Goal: Task Accomplishment & Management: Manage account settings

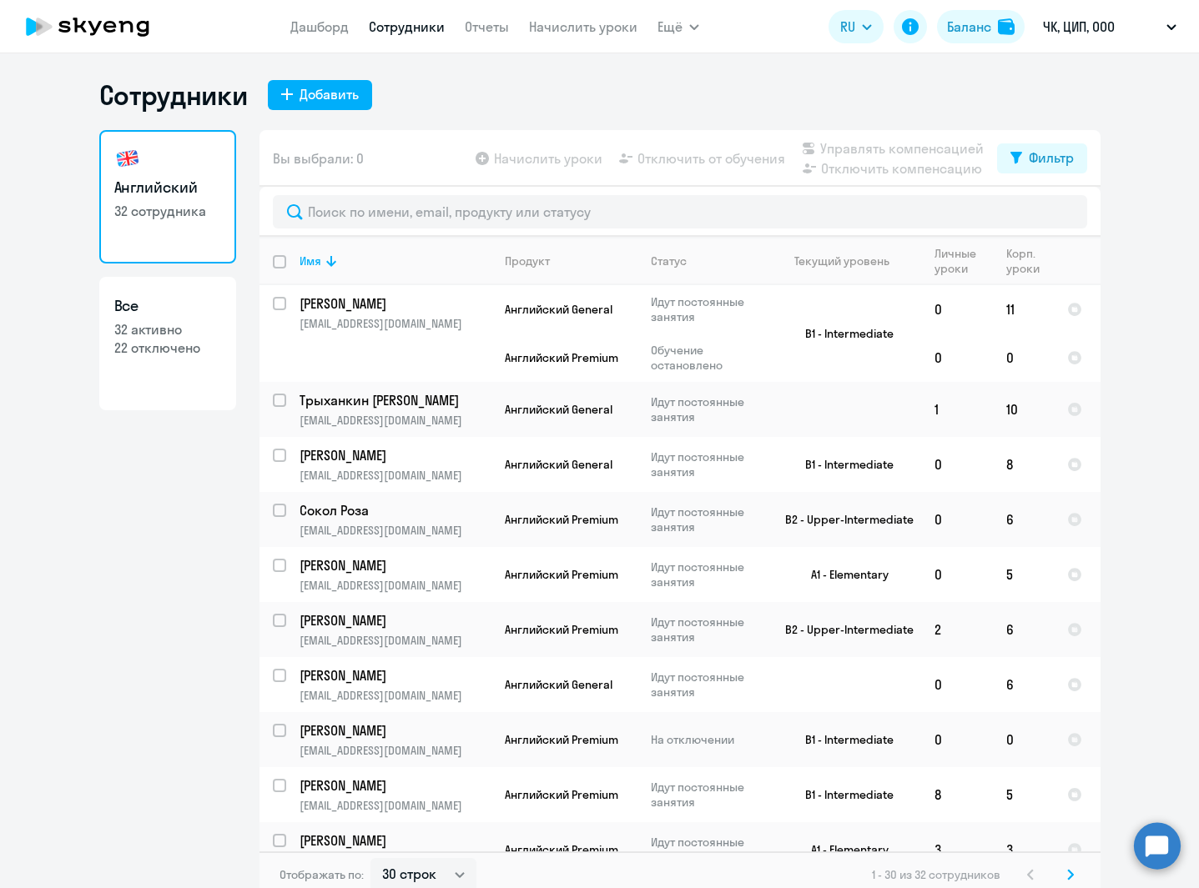
select select "30"
click at [488, 28] on link "Отчеты" at bounding box center [487, 26] width 44 height 17
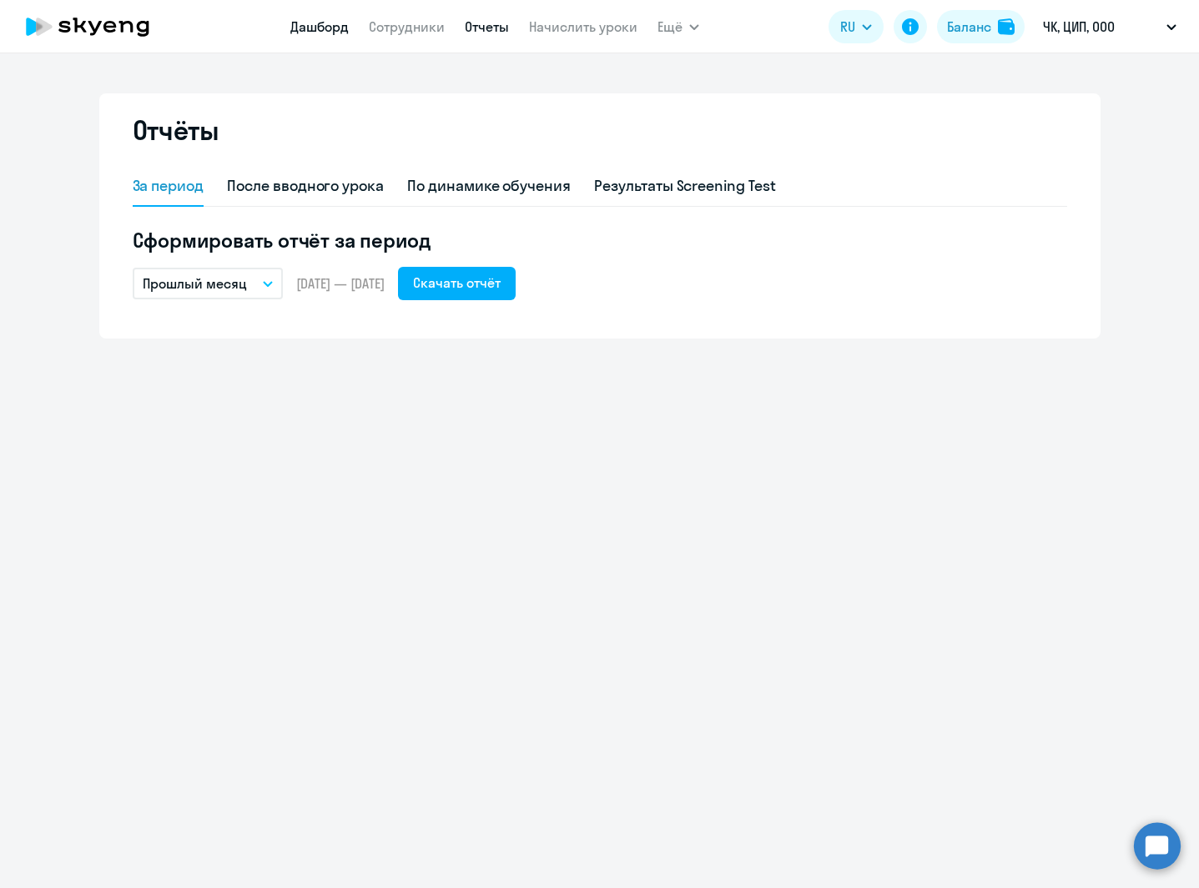
click at [318, 27] on link "Дашборд" at bounding box center [319, 26] width 58 height 17
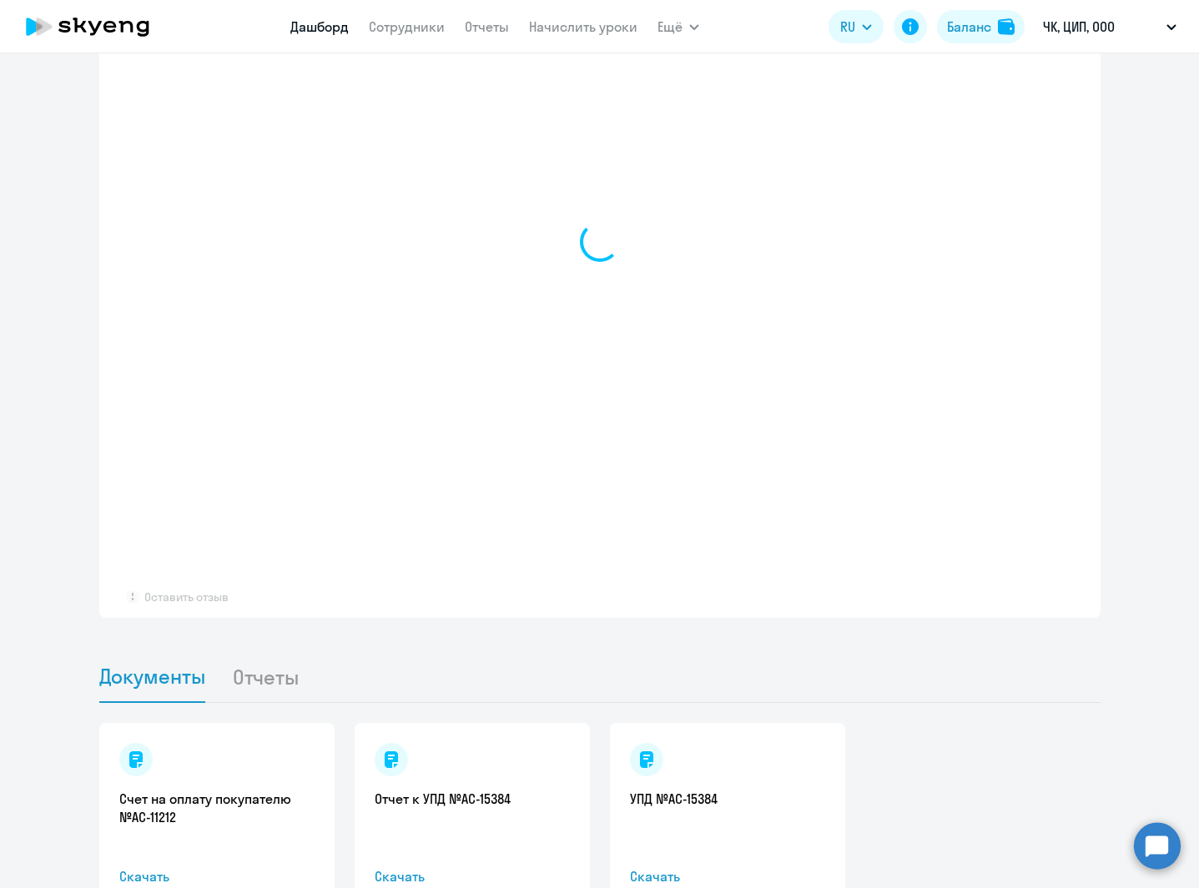
scroll to position [1350, 0]
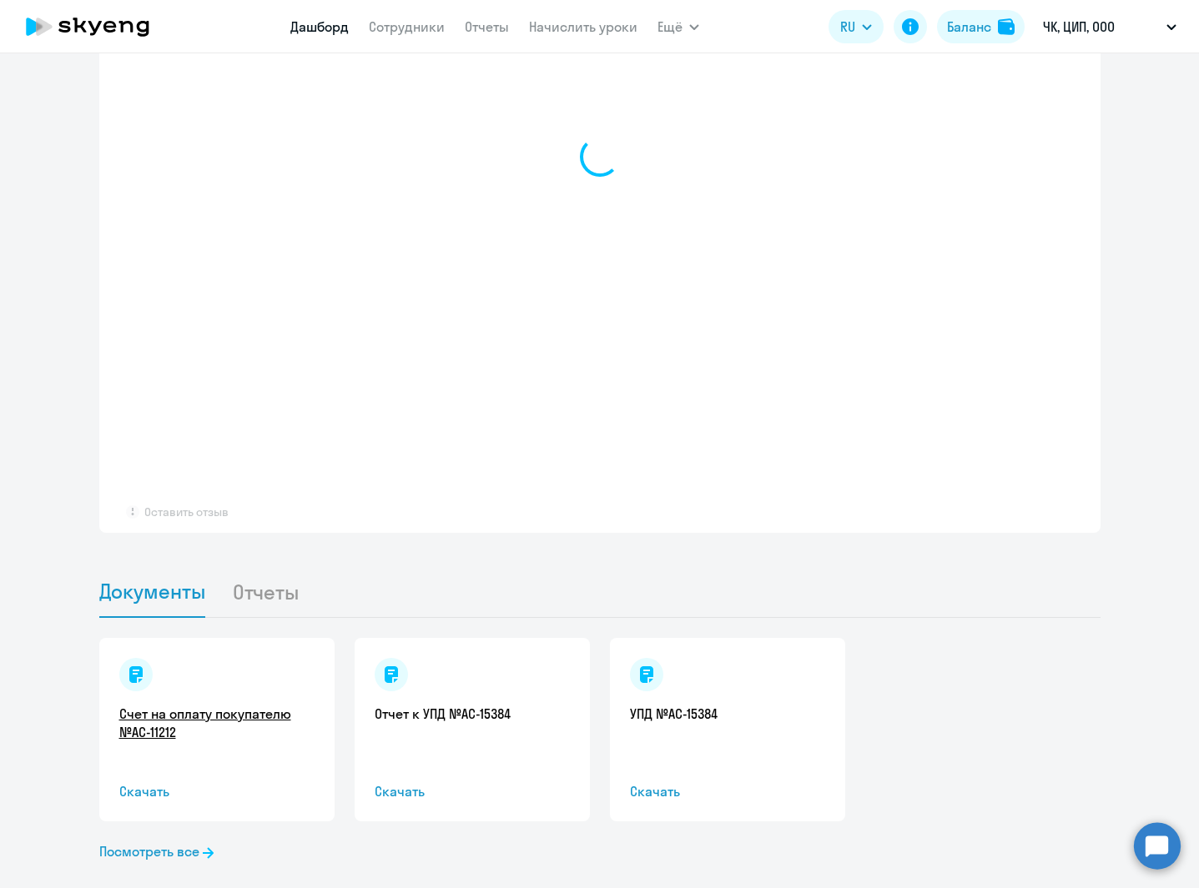
click at [210, 705] on link "Счет на оплату покупателю №AC-11212" at bounding box center [216, 723] width 195 height 37
select select "30"
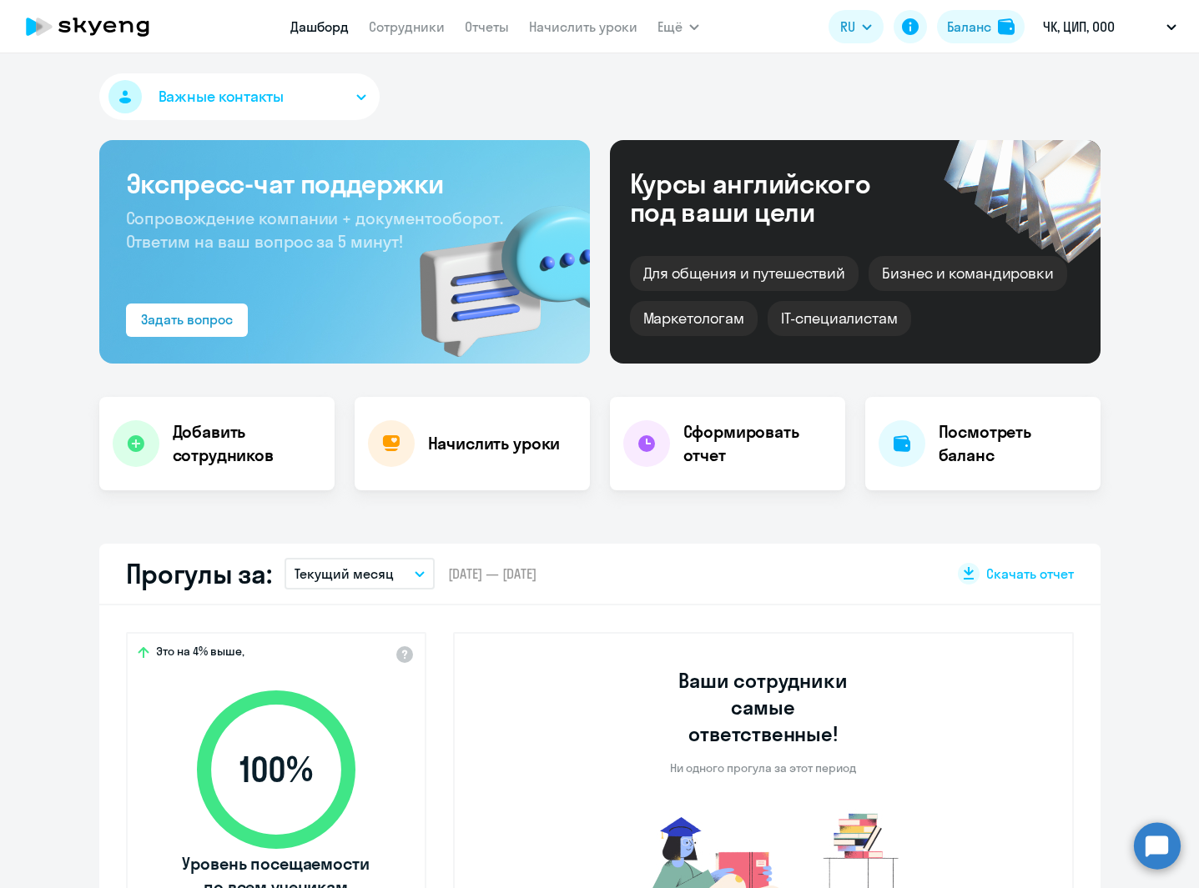
scroll to position [1351, 0]
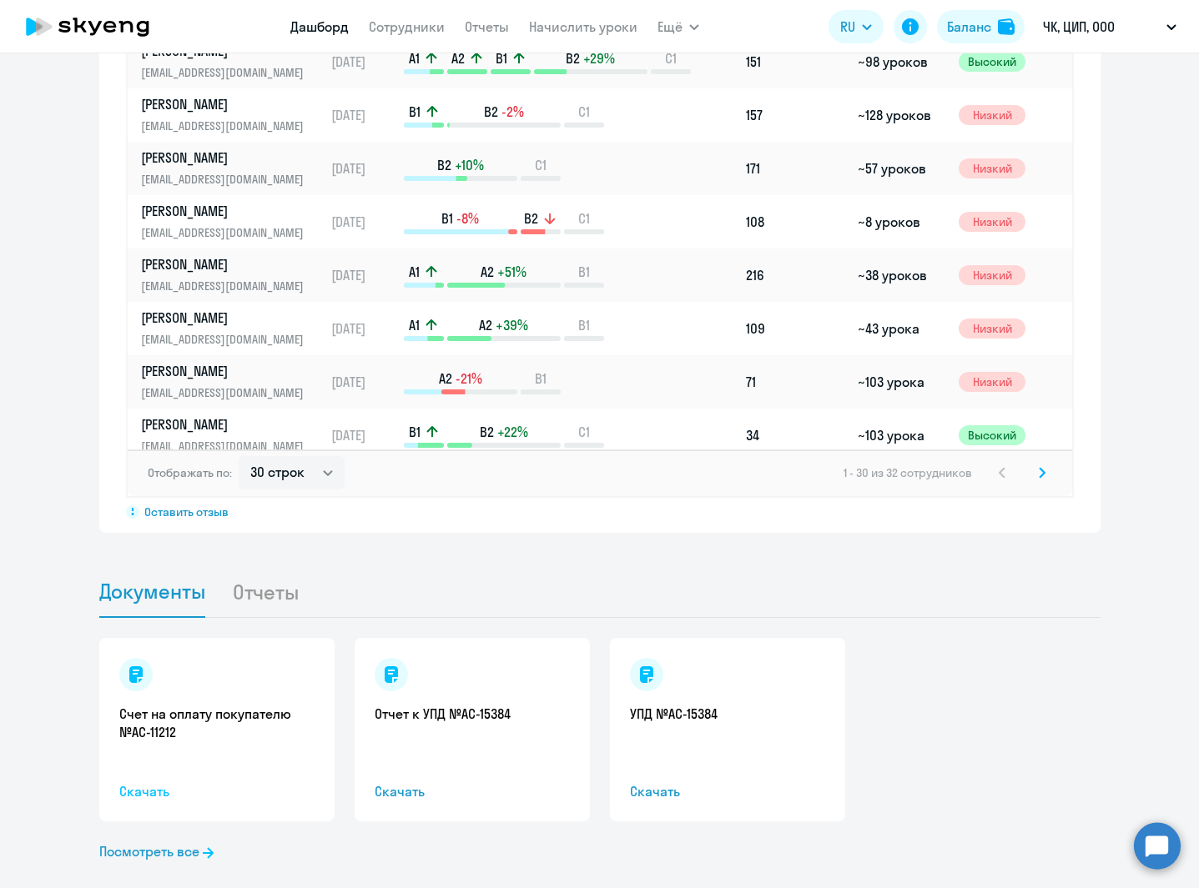
click at [152, 782] on span "Скачать" at bounding box center [216, 792] width 195 height 20
click at [146, 705] on link "Счет на оплату покупателю №AC-11212" at bounding box center [216, 723] width 195 height 37
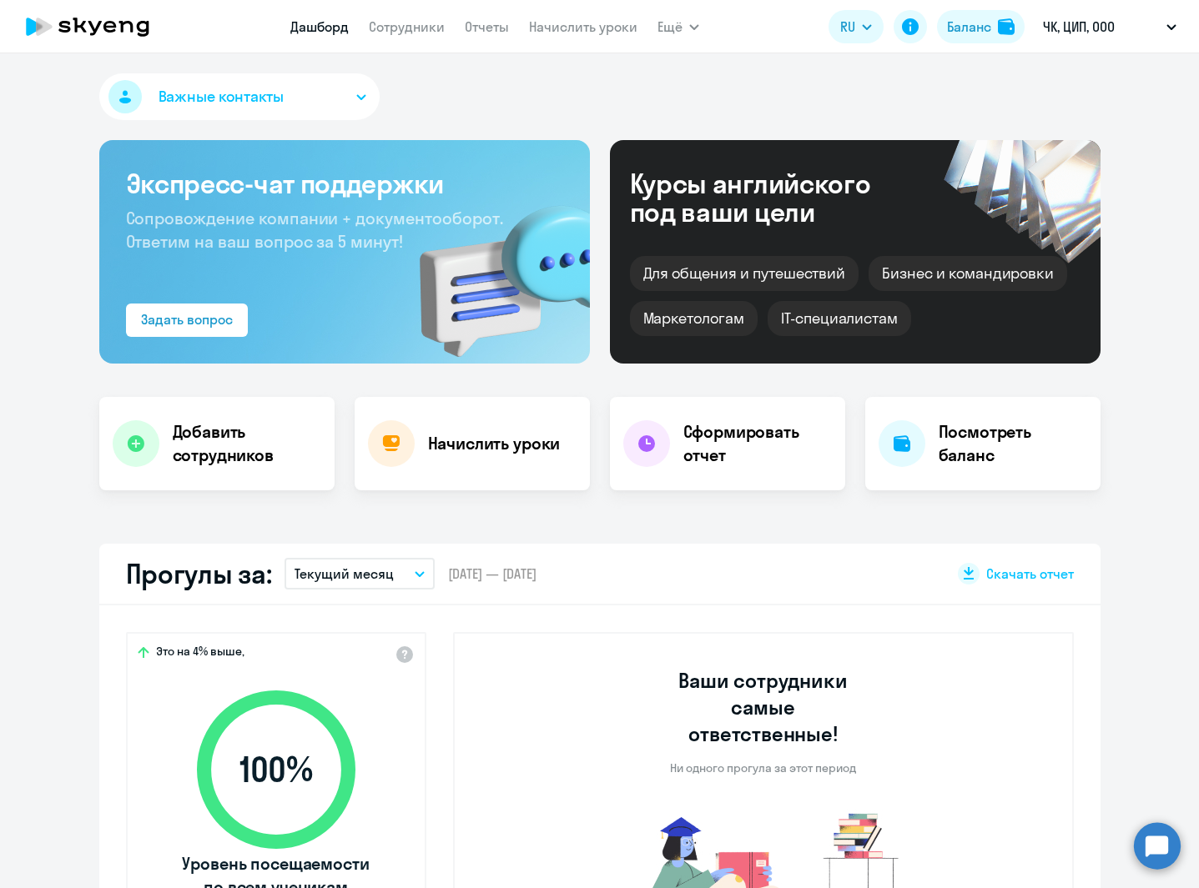
select select "30"
click at [415, 26] on link "Сотрудники" at bounding box center [407, 26] width 76 height 17
select select "30"
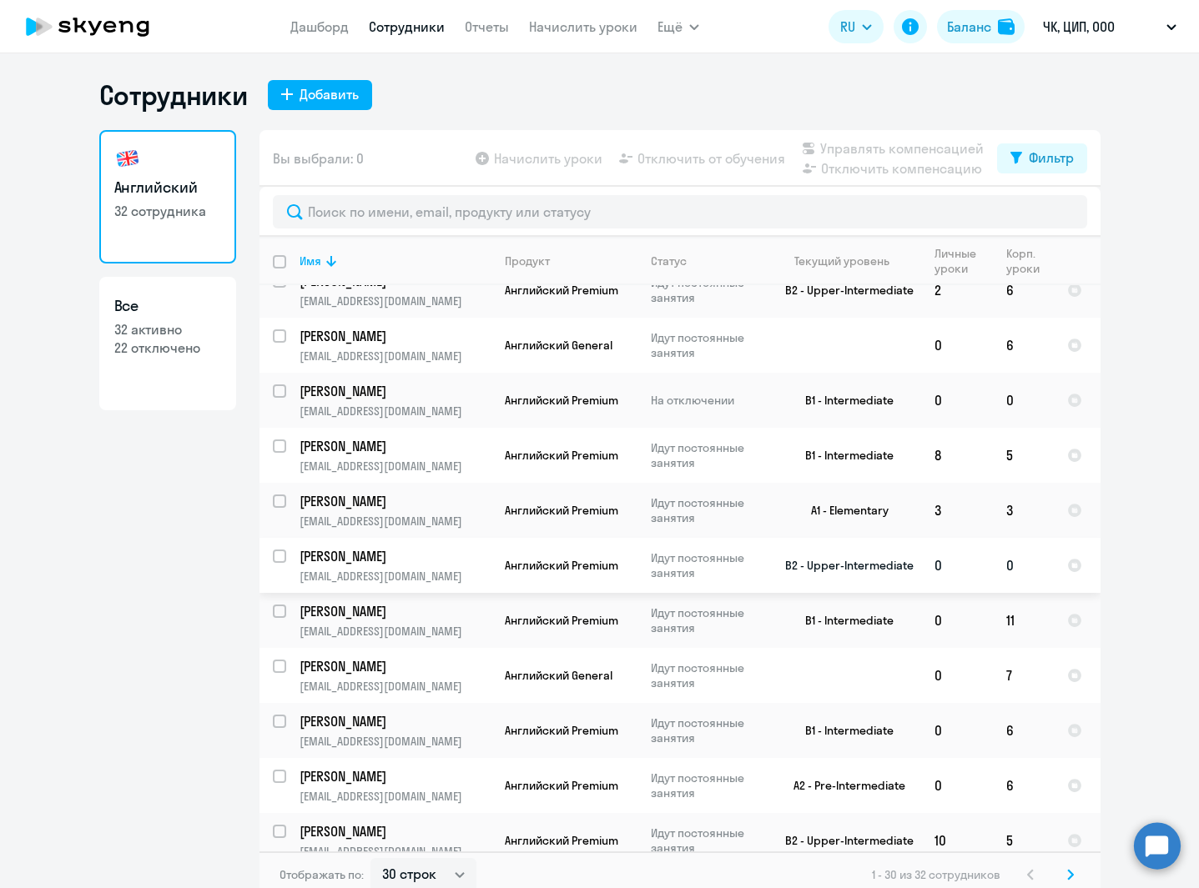
scroll to position [546, 0]
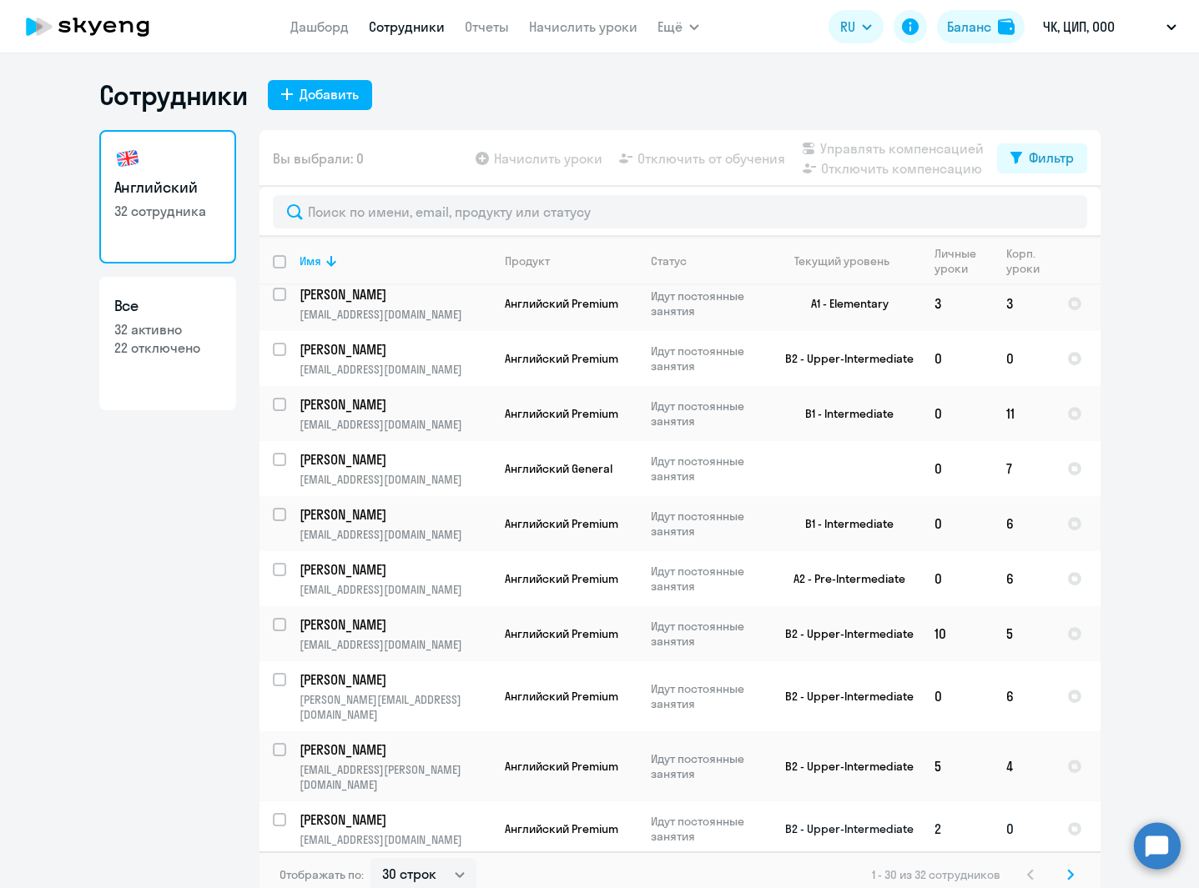
click at [275, 813] on input "select row 22563075" at bounding box center [289, 829] width 33 height 33
checkbox input "true"
click at [665, 160] on span "Отключить от обучения" at bounding box center [711, 158] width 148 height 20
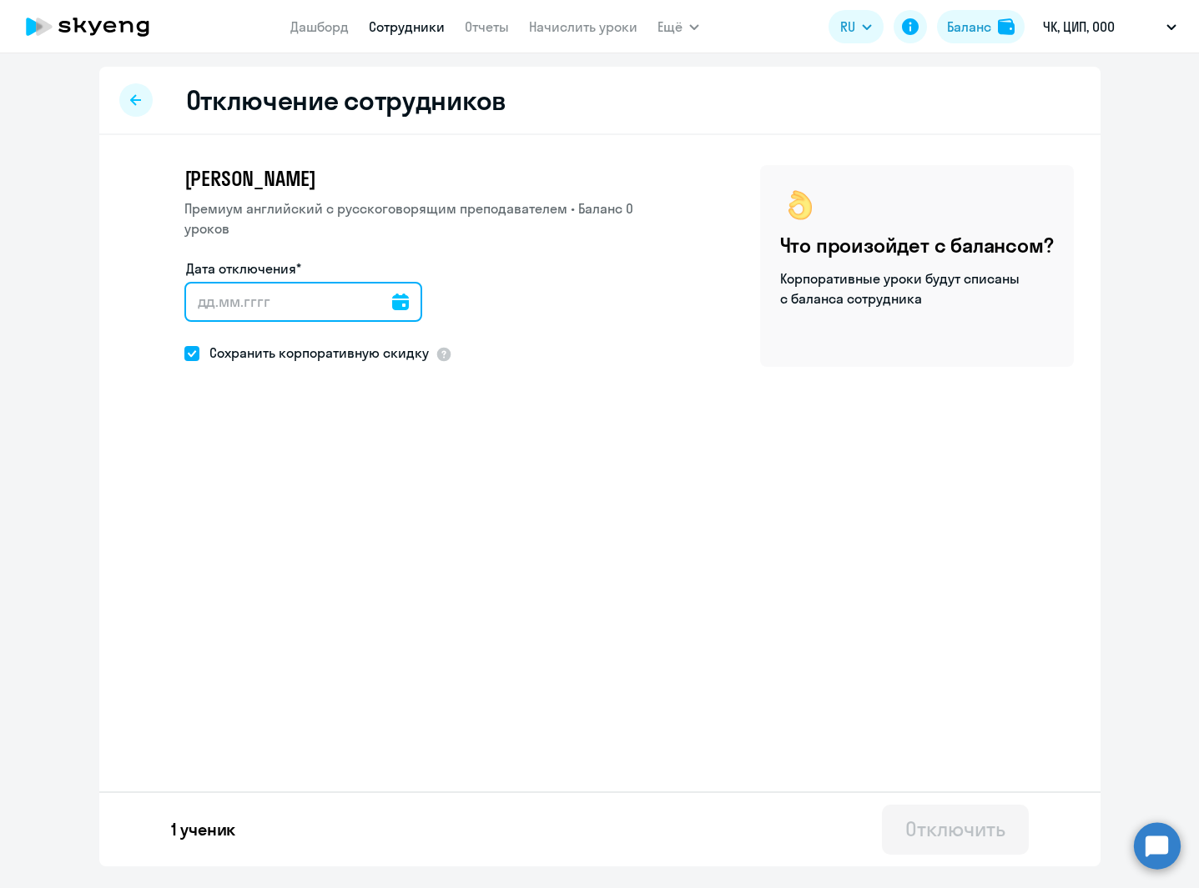
click at [287, 303] on input "Дата отключения*" at bounding box center [303, 302] width 238 height 40
click at [401, 305] on icon at bounding box center [400, 302] width 17 height 17
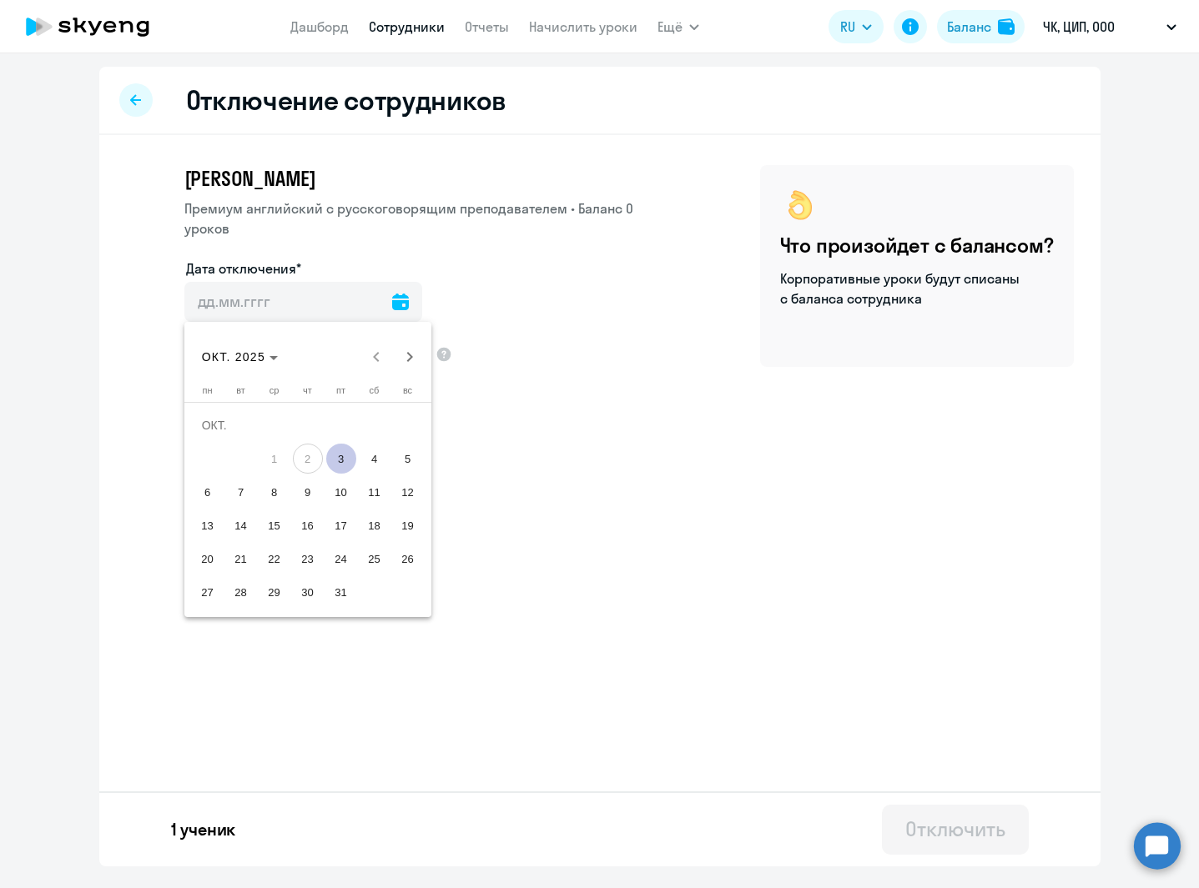
click at [339, 469] on span "3" at bounding box center [341, 459] width 30 height 30
type input "[DATE]"
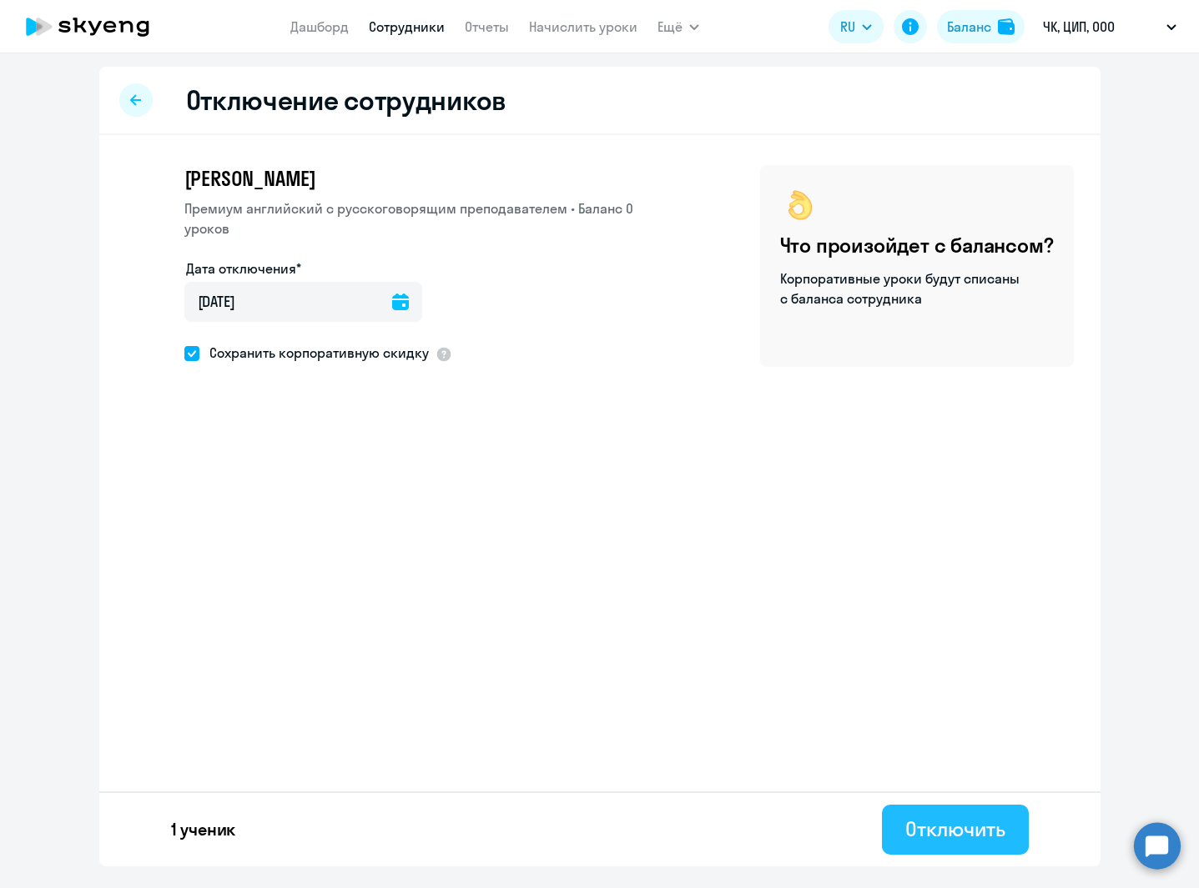
click at [954, 836] on div "Отключить" at bounding box center [954, 829] width 99 height 27
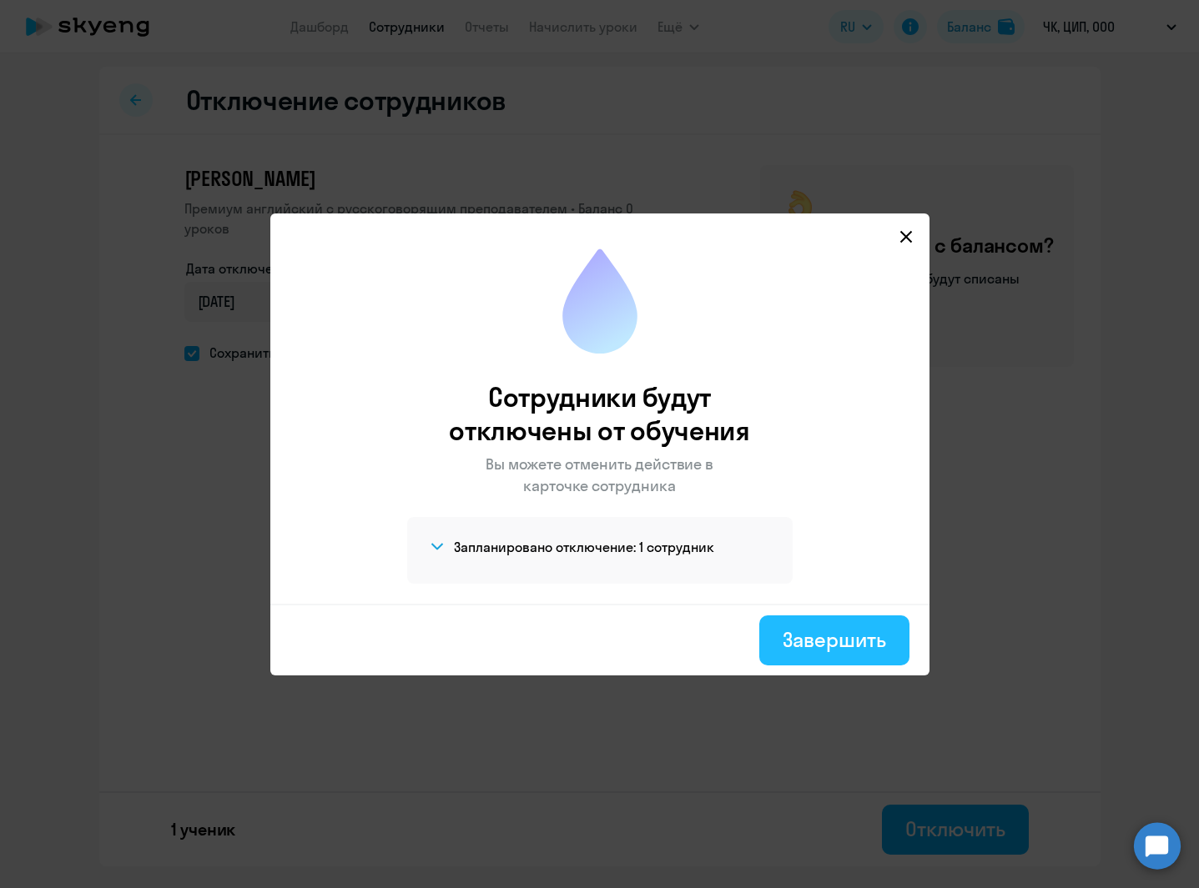
click at [859, 640] on div "Завершить" at bounding box center [833, 639] width 103 height 27
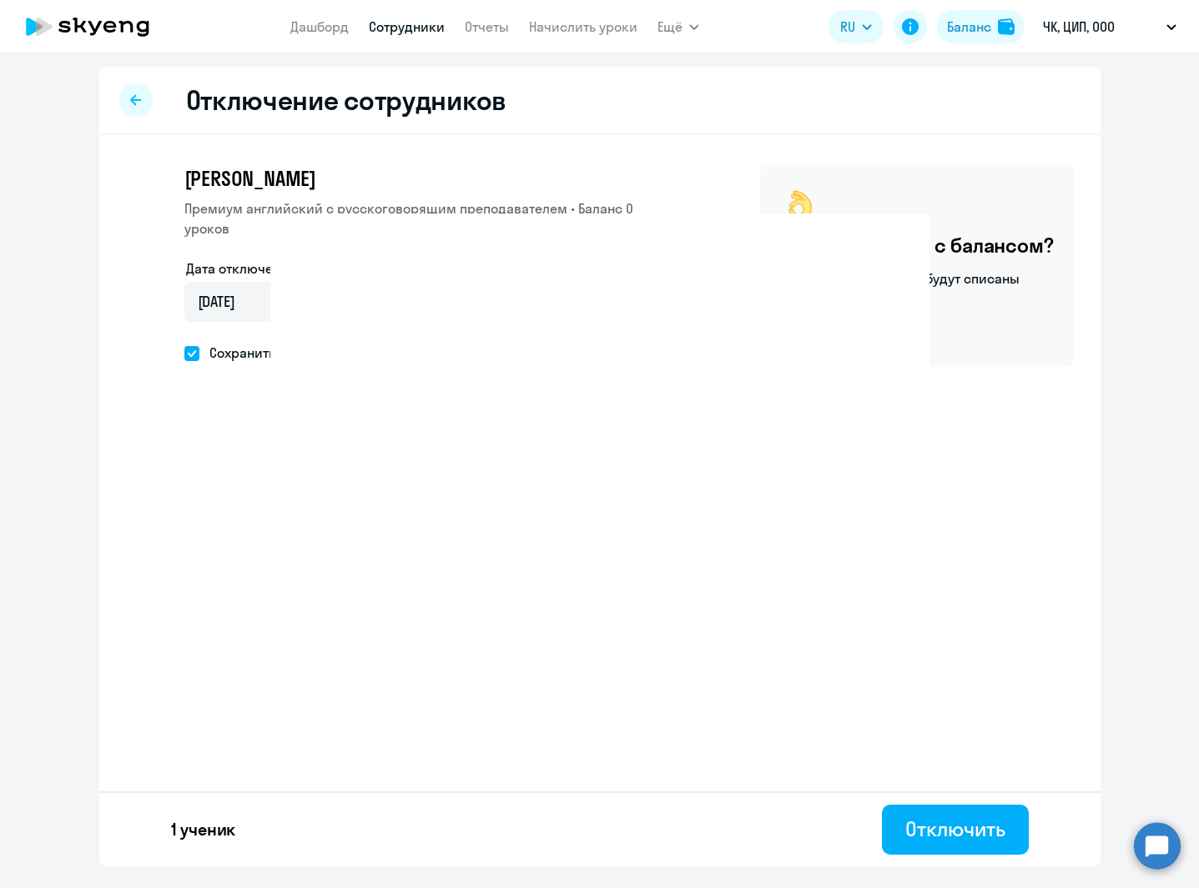
select select "30"
